Goal: Information Seeking & Learning: Learn about a topic

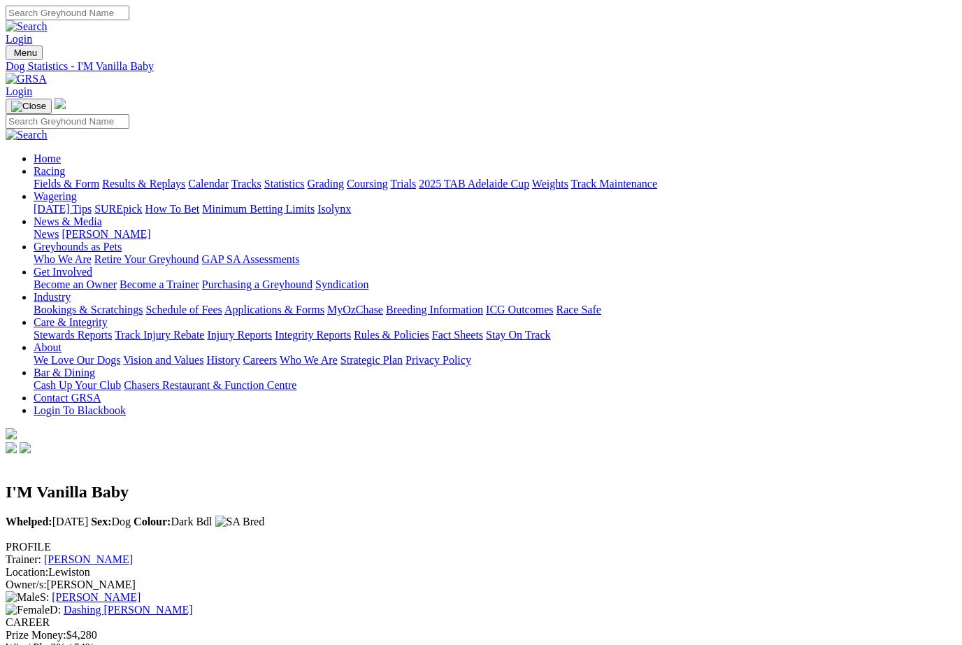
scroll to position [583, 9]
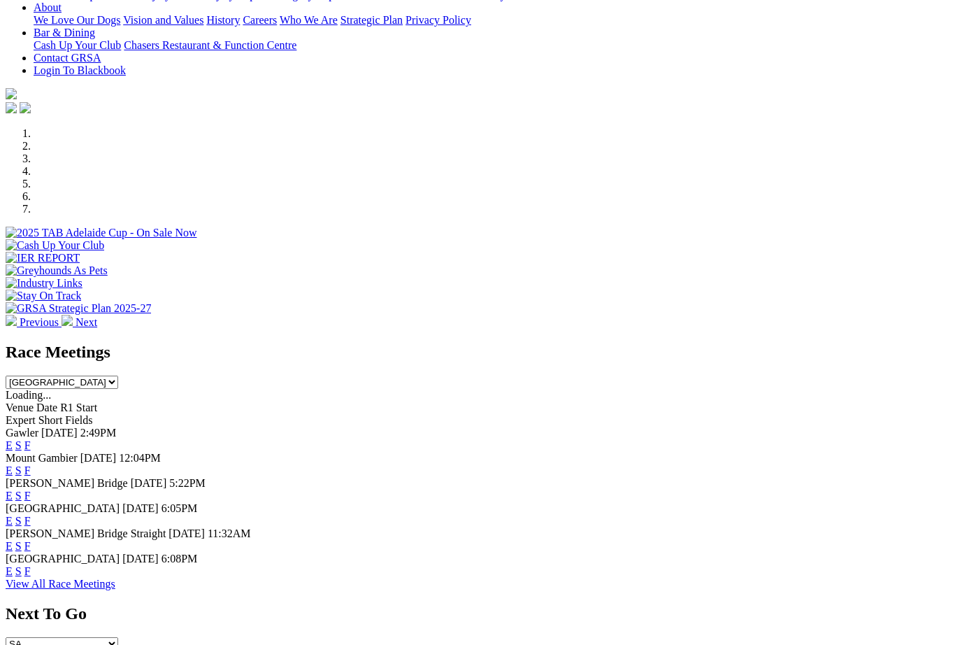
scroll to position [315, 3]
click at [31, 439] on link "F" at bounding box center [27, 445] width 6 height 12
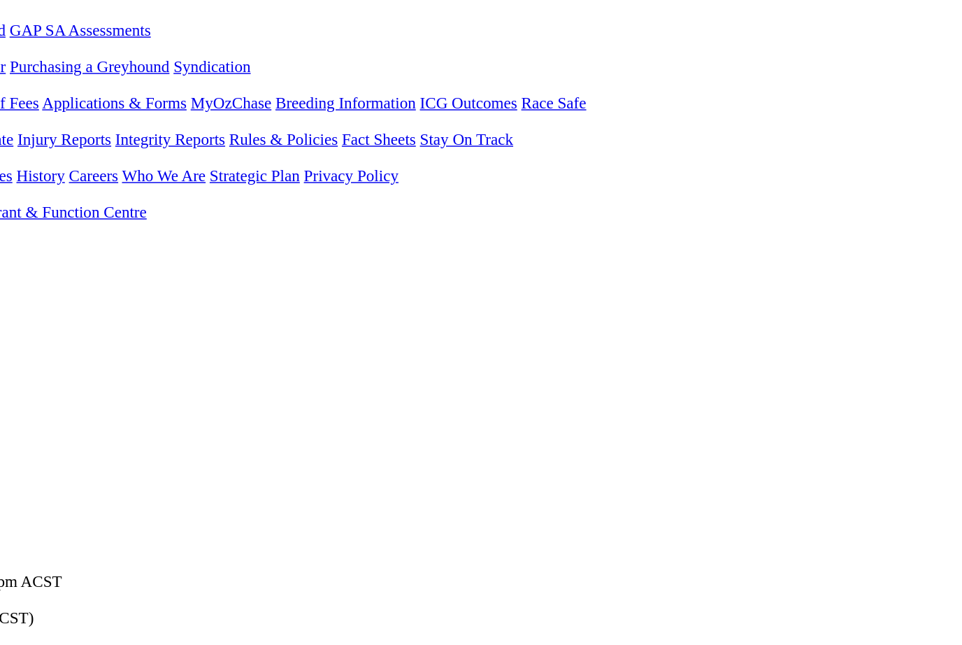
scroll to position [237, 0]
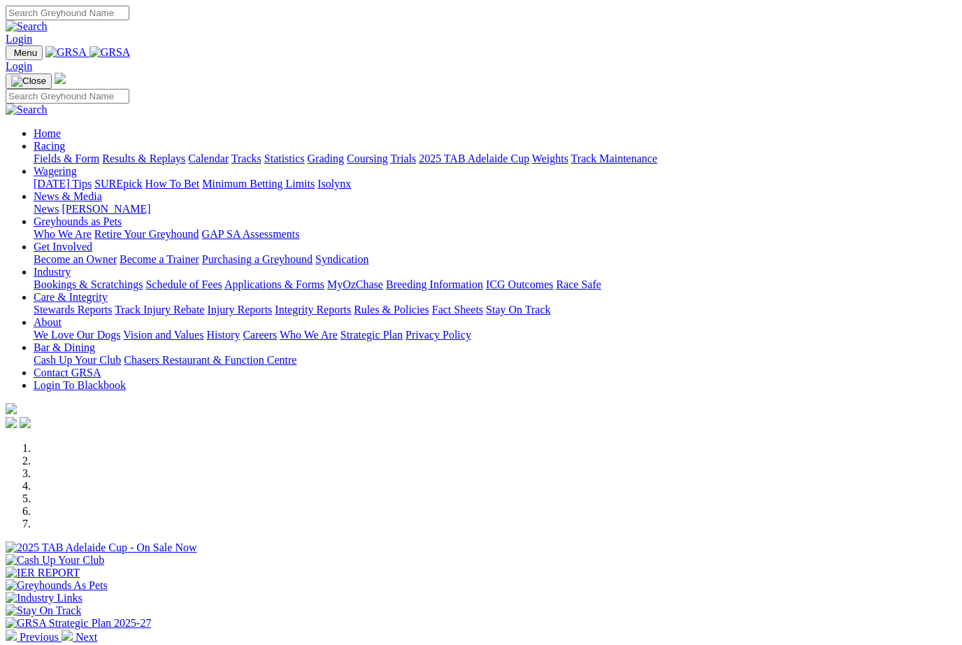
click at [65, 140] on link "Racing" at bounding box center [49, 146] width 31 height 12
click at [305, 152] on link "Statistics" at bounding box center [284, 158] width 41 height 12
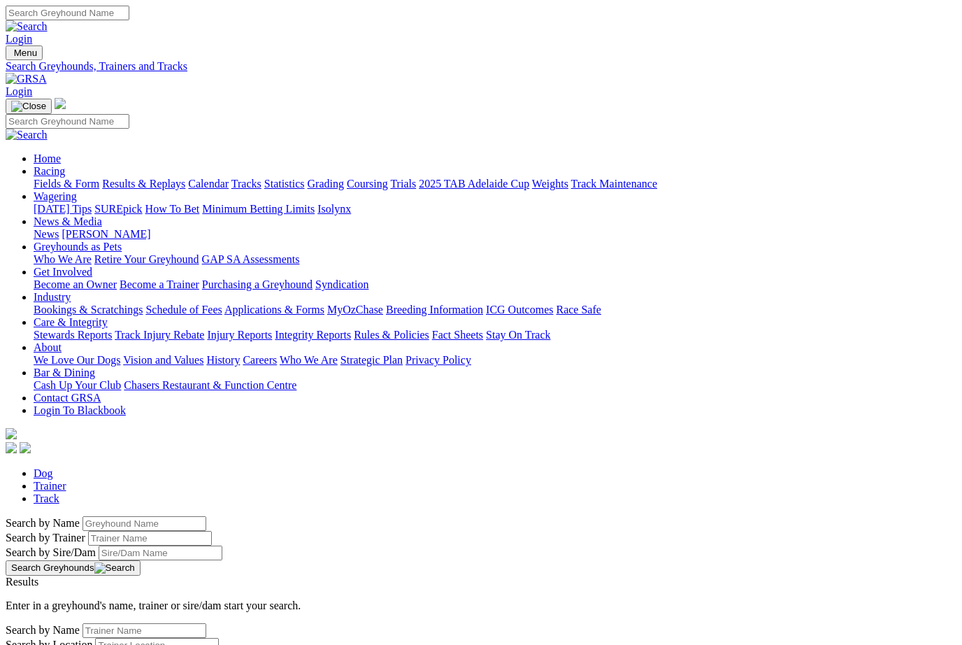
click at [83, 516] on input "Search by Greyhound name" at bounding box center [145, 523] width 124 height 15
type input "Zipping [PERSON_NAME]"
click at [141, 560] on button "Search Greyhounds" at bounding box center [73, 567] width 135 height 15
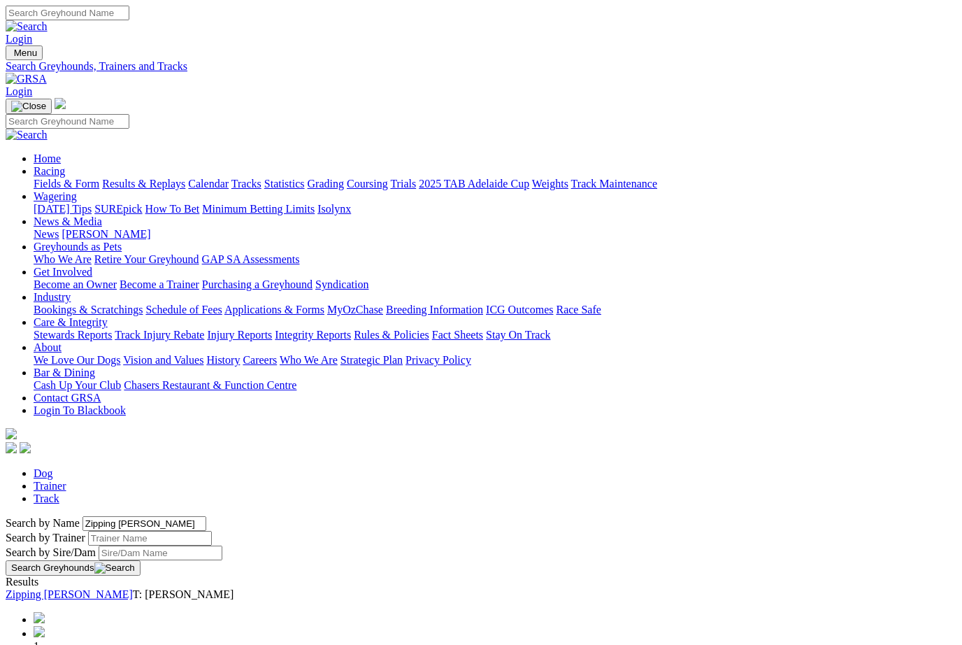
click at [124, 588] on link "Zipping [PERSON_NAME]" at bounding box center [69, 594] width 127 height 12
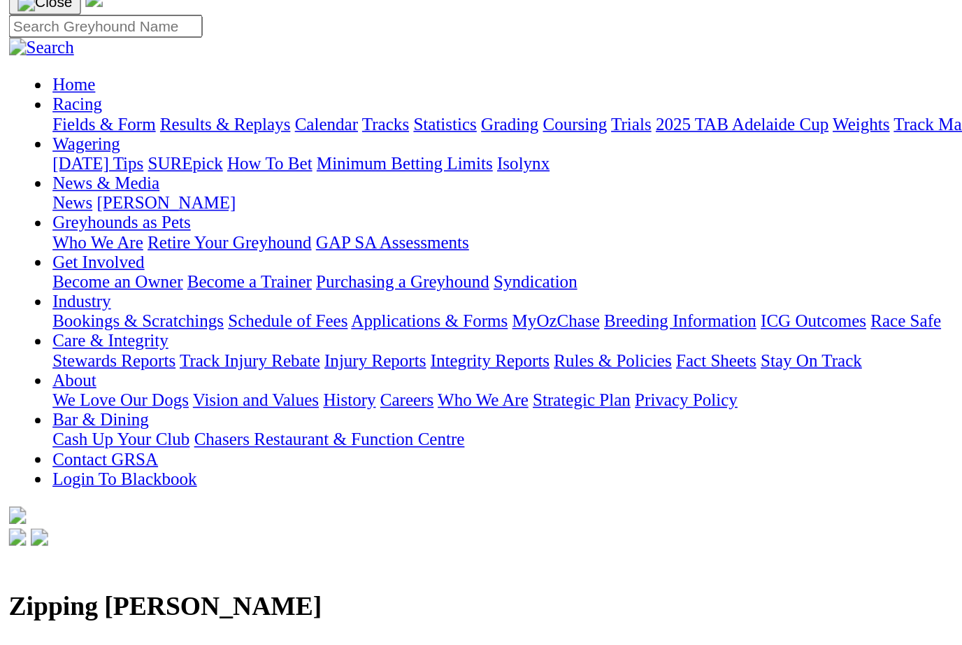
scroll to position [104, 0]
